Goal: Information Seeking & Learning: Learn about a topic

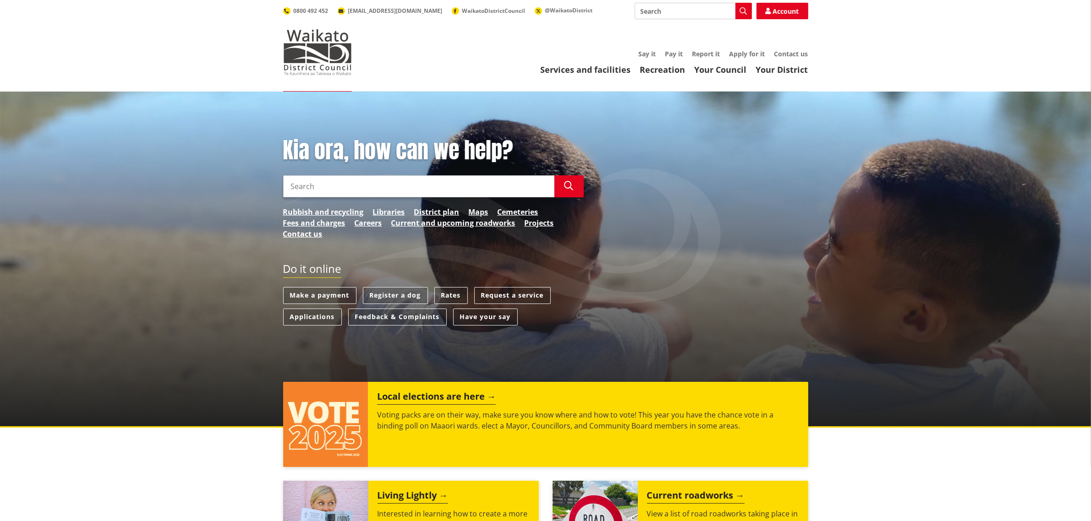
click at [369, 191] on input "Search" at bounding box center [418, 186] width 271 height 22
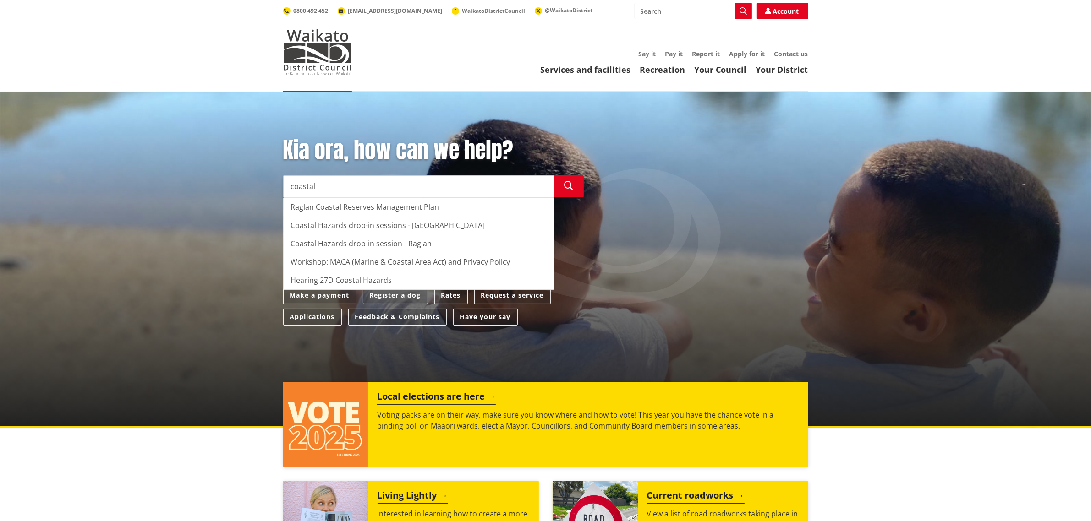
click at [320, 186] on input "coastal" at bounding box center [418, 186] width 271 height 22
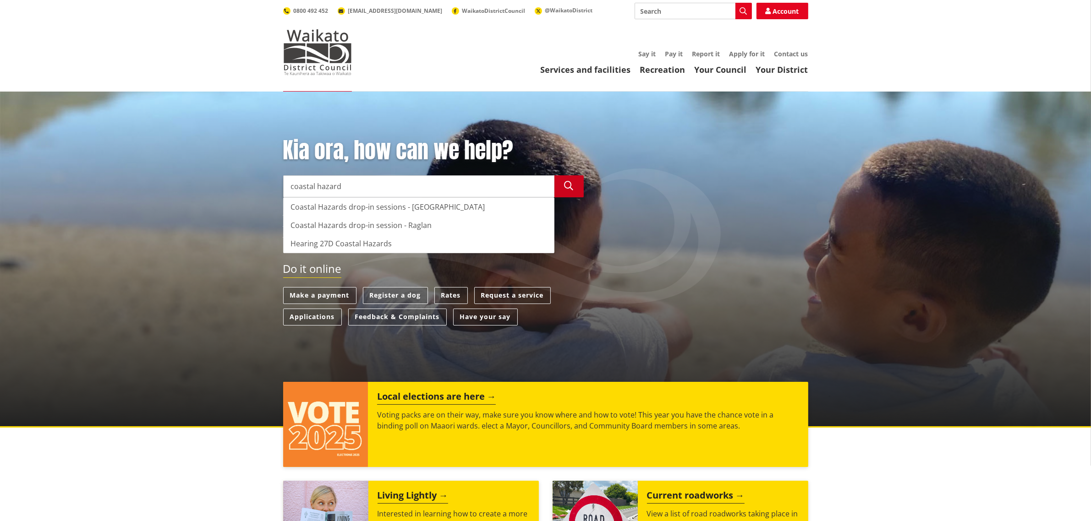
type input "coastal hazard"
click at [570, 185] on icon "button" at bounding box center [568, 185] width 9 height 9
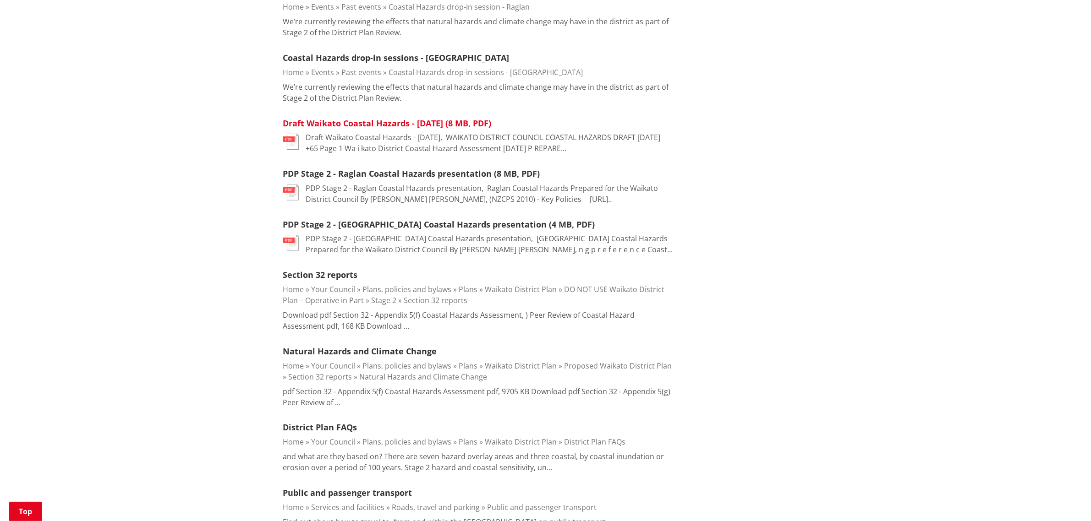
scroll to position [401, 0]
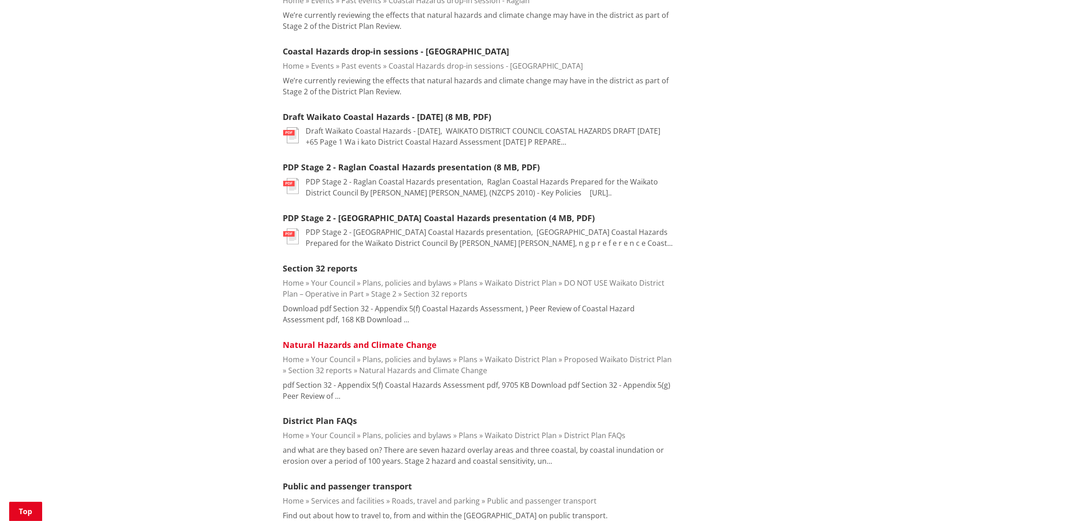
click at [386, 341] on link "Natural Hazards and Climate Change" at bounding box center [360, 344] width 154 height 11
